Goal: Transaction & Acquisition: Book appointment/travel/reservation

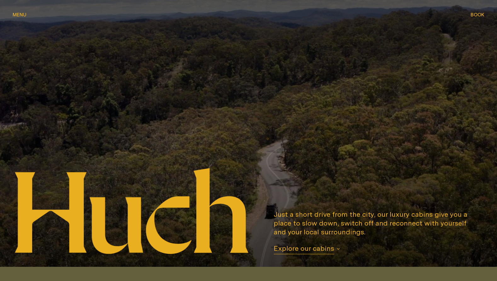
click at [22, 13] on span "Menu" at bounding box center [20, 14] width 14 height 5
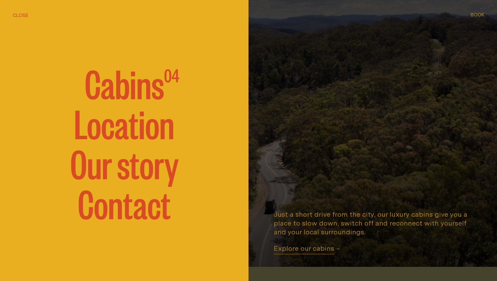
click at [120, 89] on span "Cabins" at bounding box center [124, 83] width 79 height 38
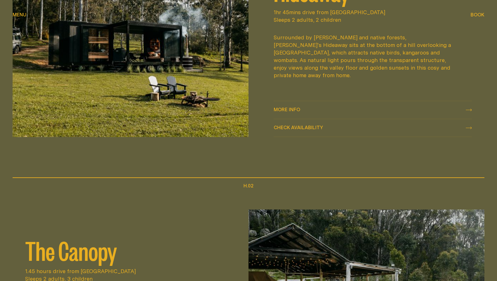
scroll to position [380, 0]
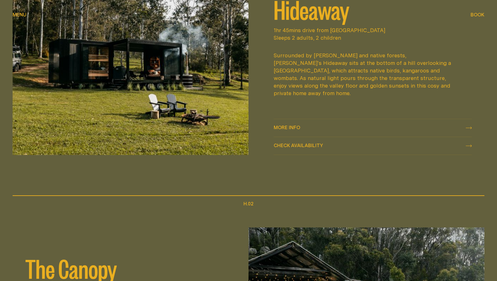
click at [356, 129] on div "More info More info" at bounding box center [373, 128] width 198 height 8
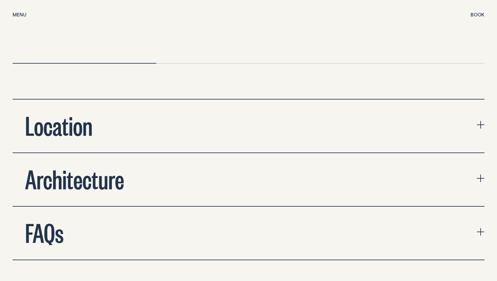
scroll to position [2065, 0]
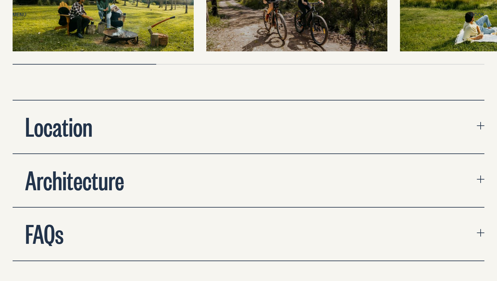
click at [319, 111] on button "Location" at bounding box center [249, 126] width 472 height 53
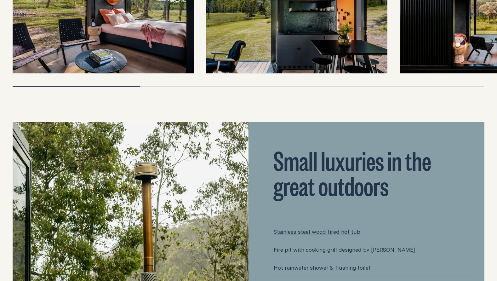
scroll to position [1363, 0]
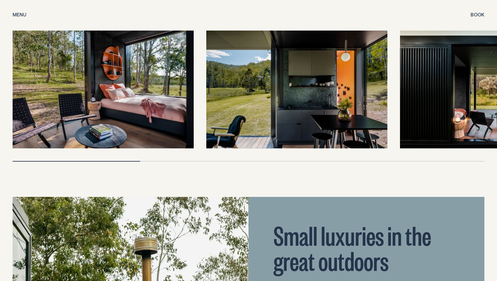
click at [477, 18] on button "Book Book" at bounding box center [478, 15] width 14 height 8
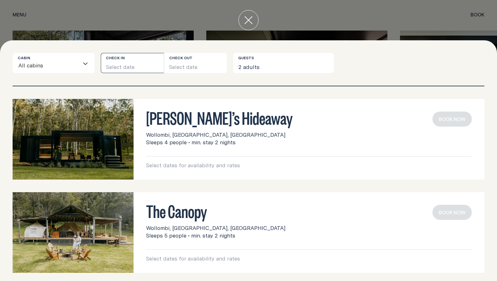
click at [137, 62] on button "Select date" at bounding box center [132, 63] width 63 height 20
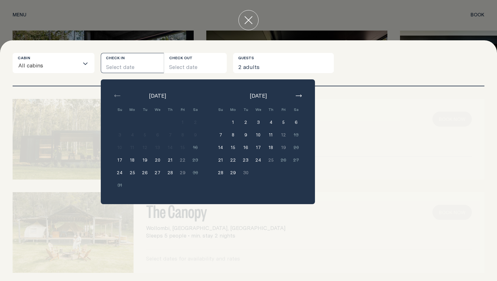
click at [283, 123] on button "5" at bounding box center [283, 122] width 13 height 13
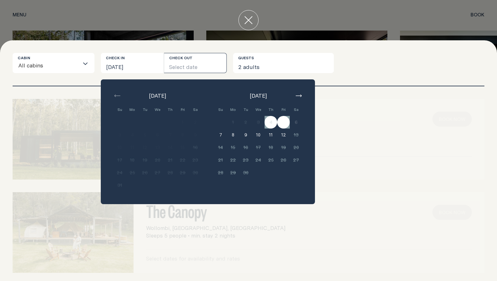
click at [244, 21] on icon "close" at bounding box center [248, 20] width 8 height 8
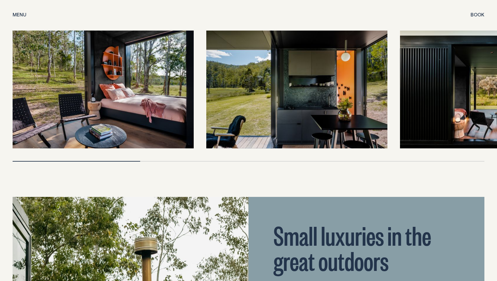
click at [475, 17] on button "Book Book" at bounding box center [478, 15] width 14 height 8
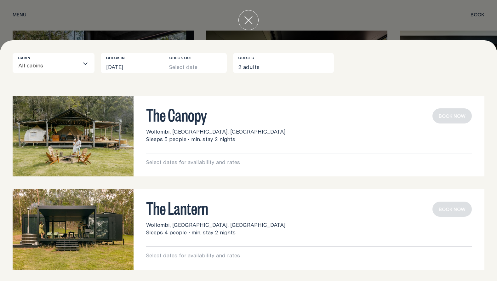
scroll to position [98, 0]
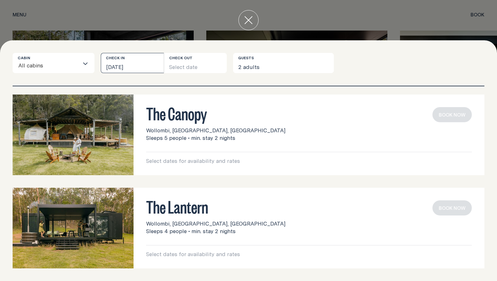
click at [135, 68] on button "[DATE]" at bounding box center [132, 63] width 63 height 20
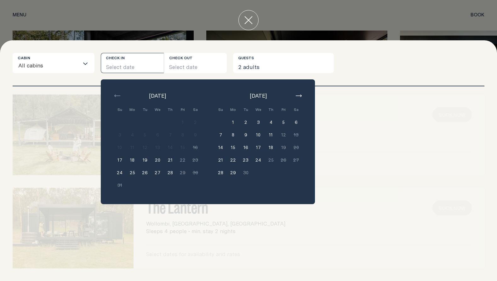
click at [271, 123] on button "4" at bounding box center [271, 122] width 13 height 13
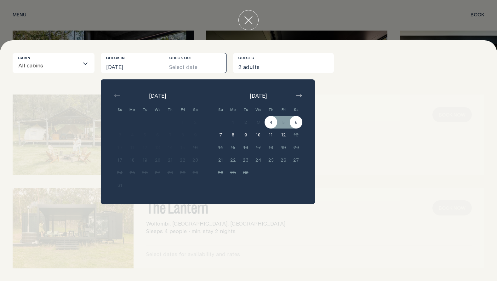
click at [295, 123] on button "6" at bounding box center [296, 122] width 13 height 13
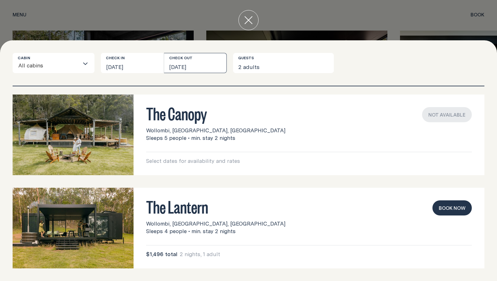
click at [200, 65] on button "[DATE]" at bounding box center [195, 63] width 63 height 20
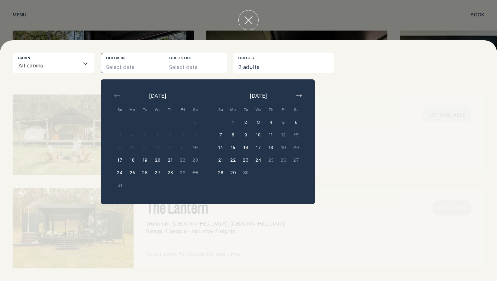
click at [282, 122] on button "5" at bounding box center [283, 122] width 13 height 13
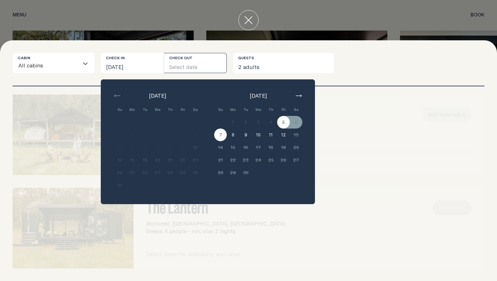
click at [218, 136] on button "7" at bounding box center [220, 135] width 13 height 13
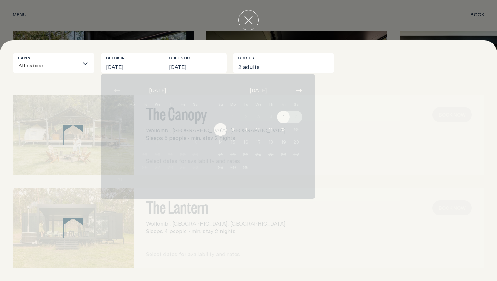
click at [218, 136] on div "The Canopy Wollombi, [GEOGRAPHIC_DATA], [GEOGRAPHIC_DATA] Sleeps 5 people • min…" at bounding box center [249, 135] width 472 height 81
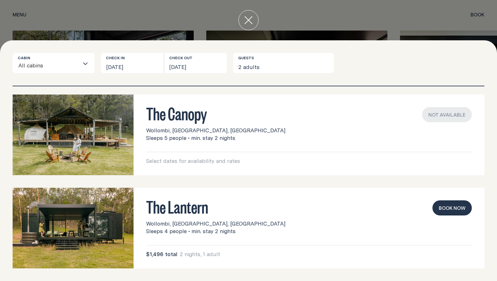
click at [218, 136] on span "Sleeps 5 people • min. stay 2 nights" at bounding box center [190, 138] width 89 height 8
click at [445, 211] on button "Book now" at bounding box center [452, 207] width 39 height 15
